Goal: Task Accomplishment & Management: Complete application form

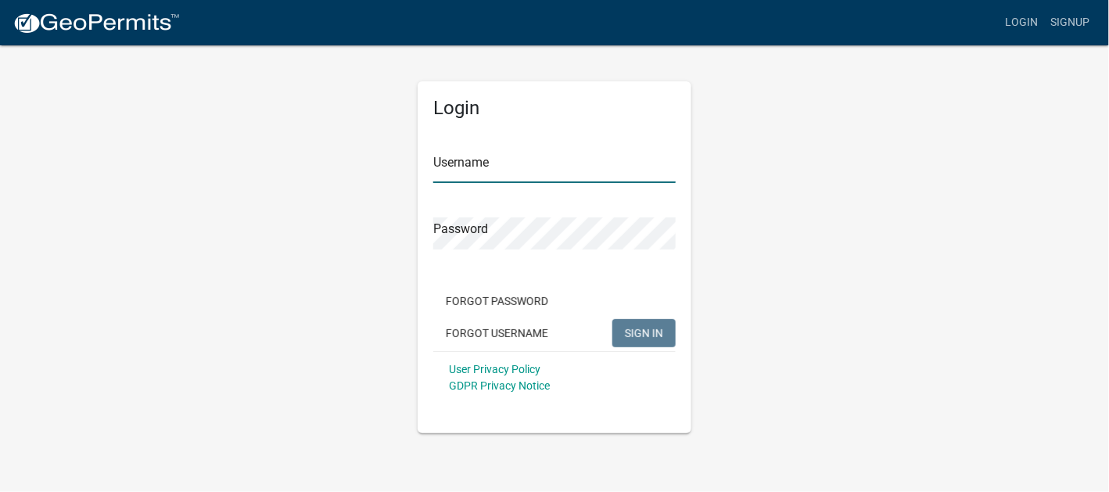
drag, startPoint x: 0, startPoint y: 0, endPoint x: 459, endPoint y: 166, distance: 488.0
click at [463, 163] on input "Username" at bounding box center [554, 167] width 242 height 32
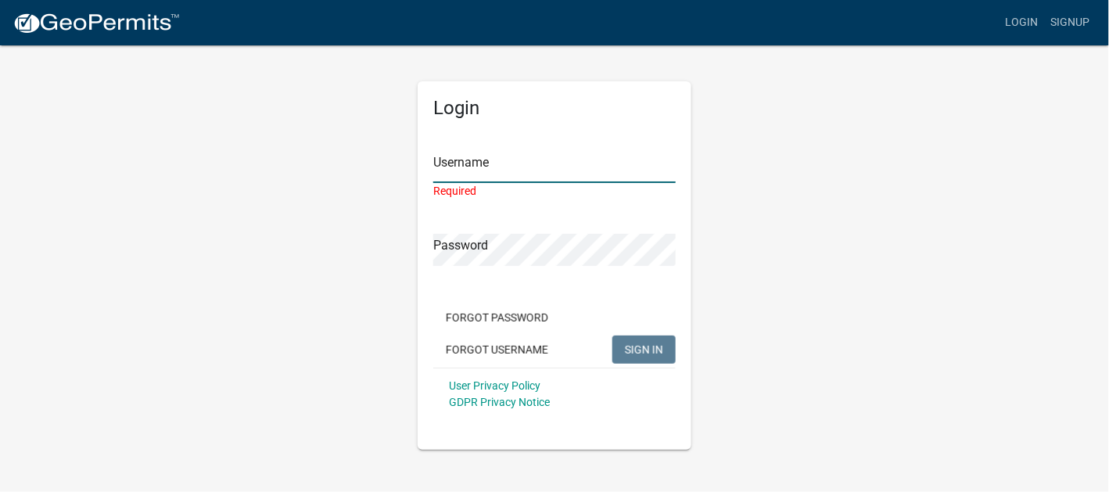
click at [461, 167] on input "Username" at bounding box center [554, 167] width 242 height 32
paste input "CloverDev"
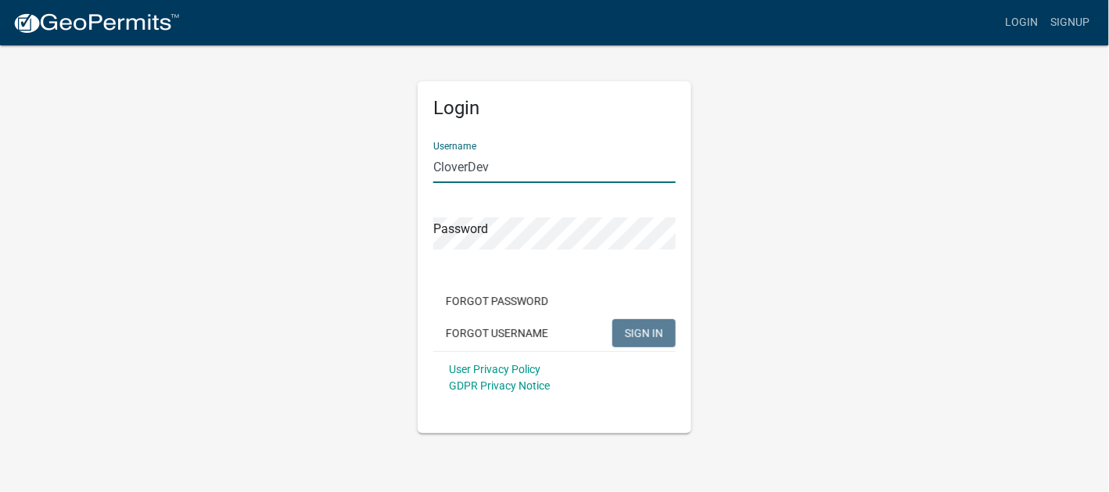
type input "CloverDev"
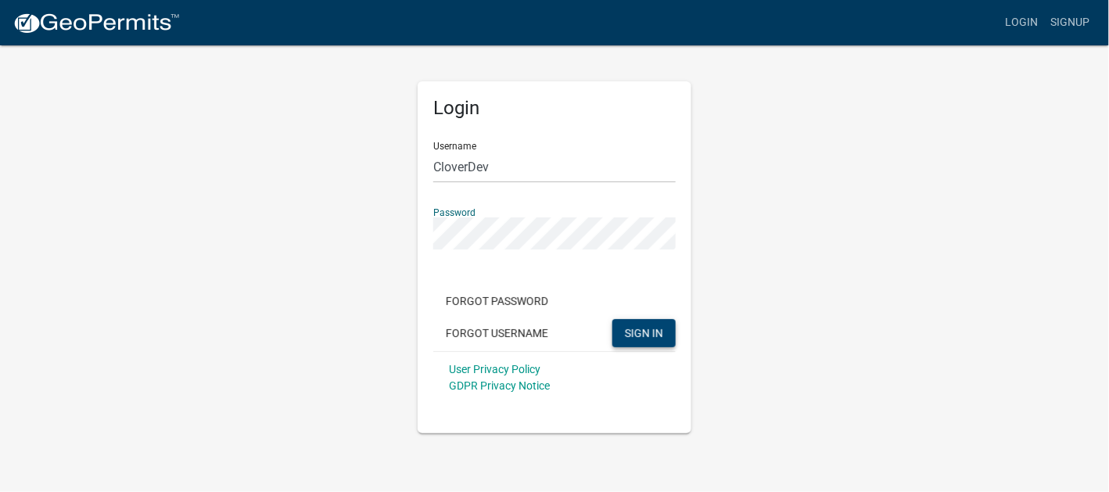
click at [661, 342] on button "SIGN IN" at bounding box center [643, 333] width 63 height 28
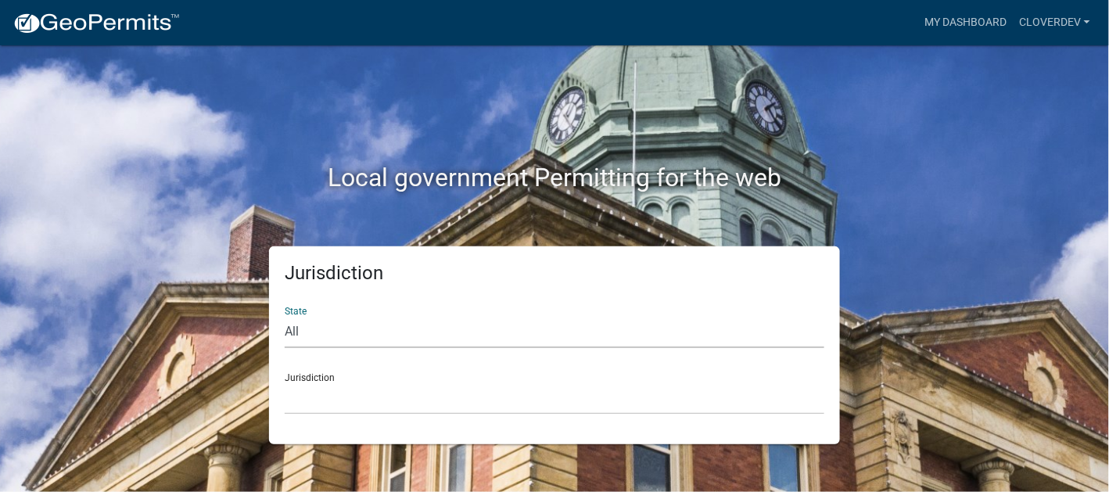
click at [309, 332] on select "All [US_STATE] [US_STATE] [US_STATE] [US_STATE] [US_STATE] [US_STATE] [US_STATE…" at bounding box center [555, 332] width 540 height 32
select select "[US_STATE]"
click at [285, 316] on select "All [US_STATE] [US_STATE] [US_STATE] [US_STATE] [US_STATE] [US_STATE] [US_STATE…" at bounding box center [555, 332] width 540 height 32
click at [334, 380] on div "Jurisdiction City of [GEOGRAPHIC_DATA], [US_STATE] City of [GEOGRAPHIC_DATA], […" at bounding box center [555, 387] width 540 height 54
click at [329, 393] on select "City of [GEOGRAPHIC_DATA], [US_STATE] City of [GEOGRAPHIC_DATA], [US_STATE] Cit…" at bounding box center [555, 398] width 540 height 32
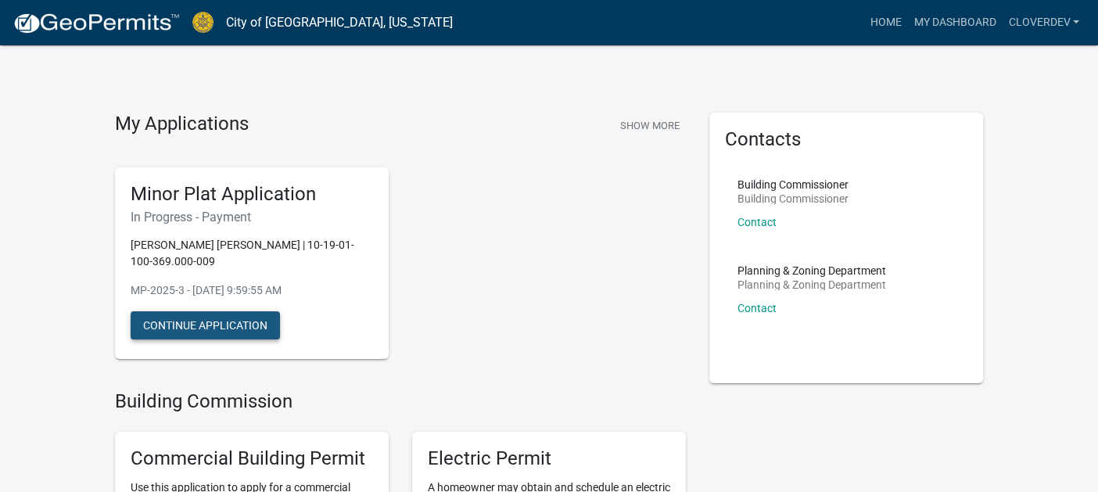
click at [199, 311] on button "Continue Application" at bounding box center [205, 325] width 149 height 28
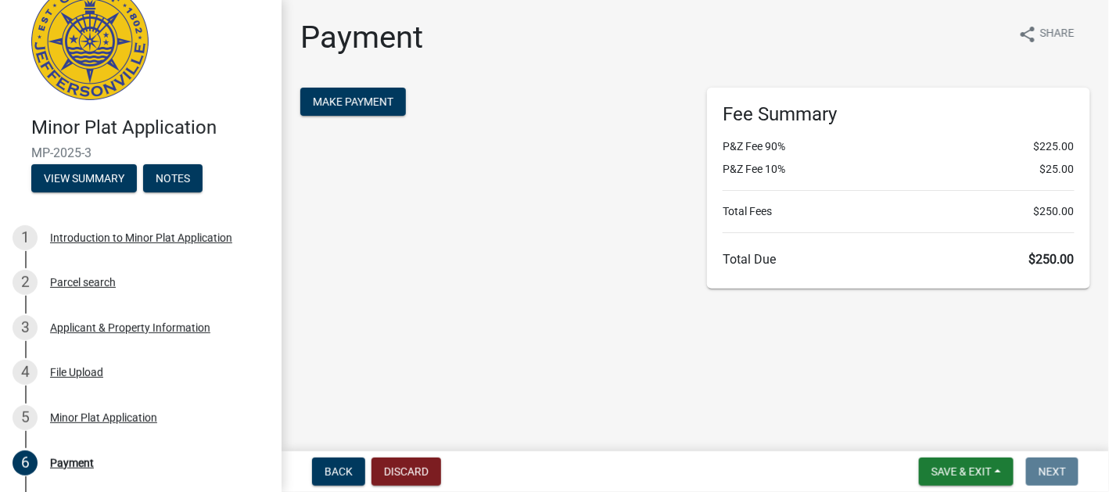
scroll to position [9, 0]
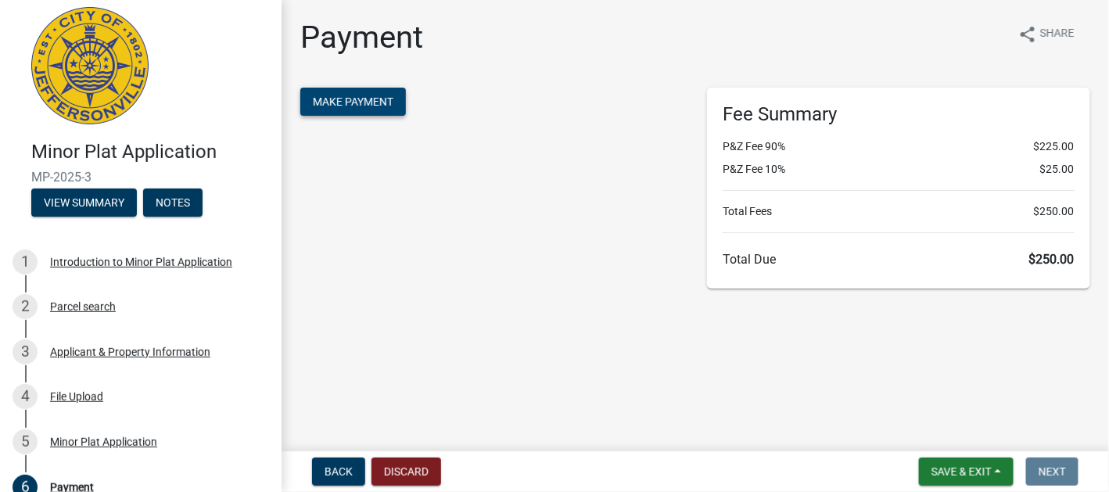
click at [350, 110] on button "Make Payment" at bounding box center [353, 102] width 106 height 28
